Goal: Transaction & Acquisition: Purchase product/service

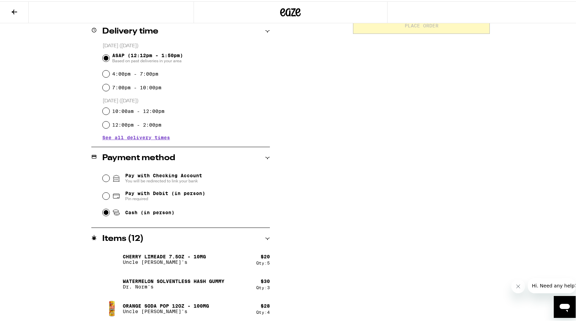
click at [103, 213] on input "Cash (in person)" at bounding box center [106, 210] width 7 height 7
radio input "true"
